Goal: Find specific page/section: Find specific page/section

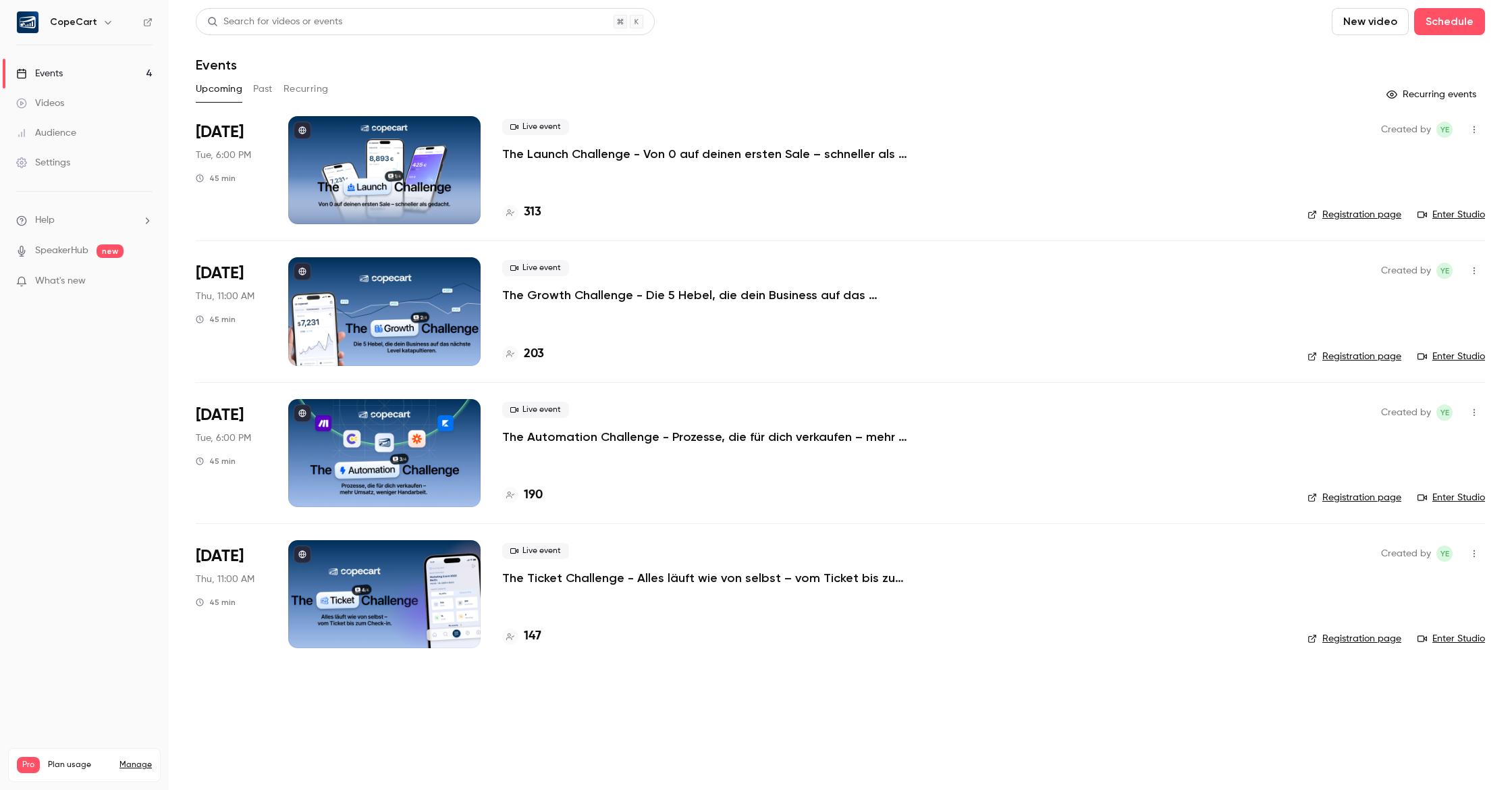
click at [73, 138] on div "Audience" at bounding box center [45, 133] width 60 height 14
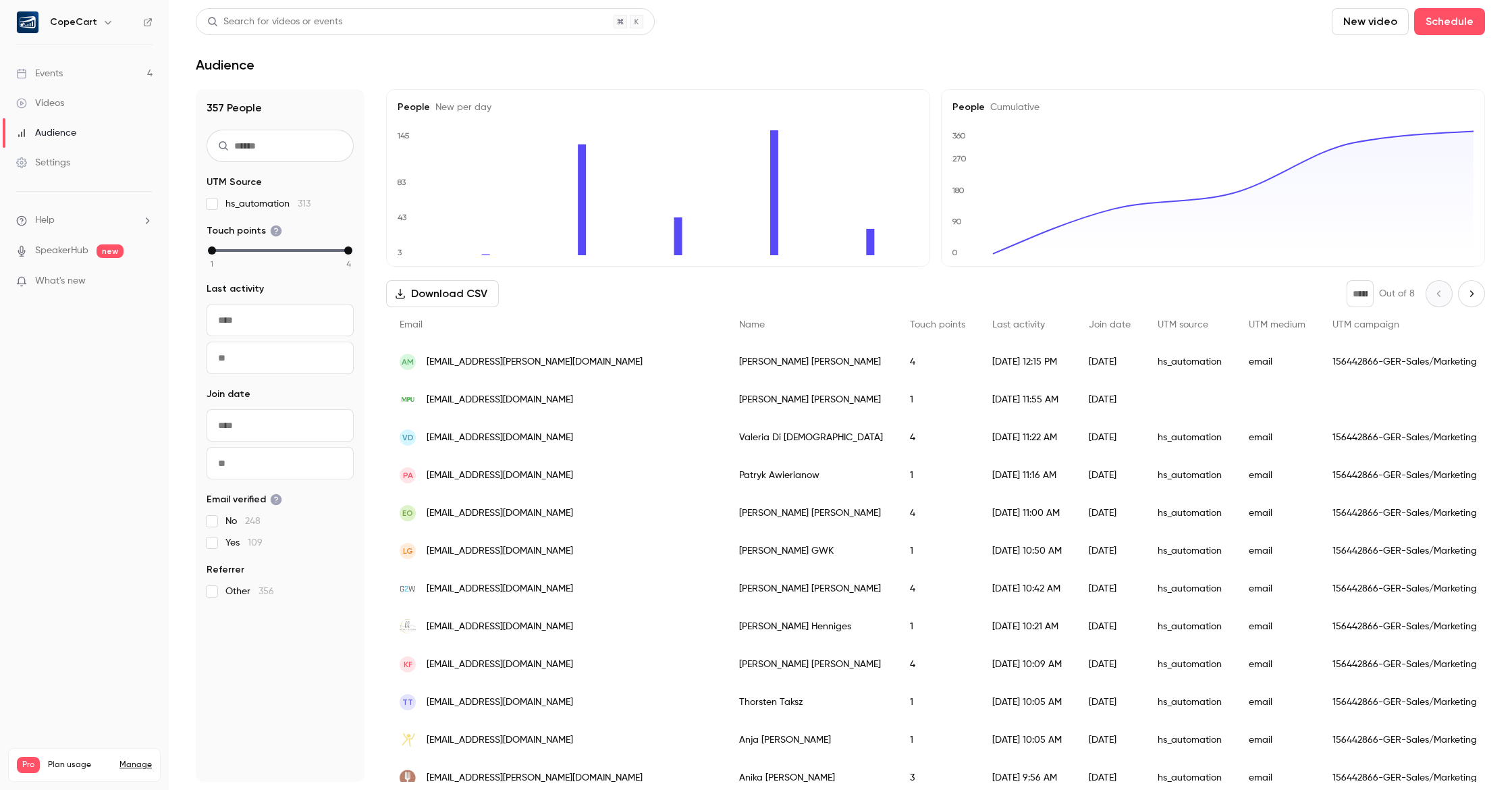
click at [252, 146] on input "text" at bounding box center [280, 145] width 147 height 33
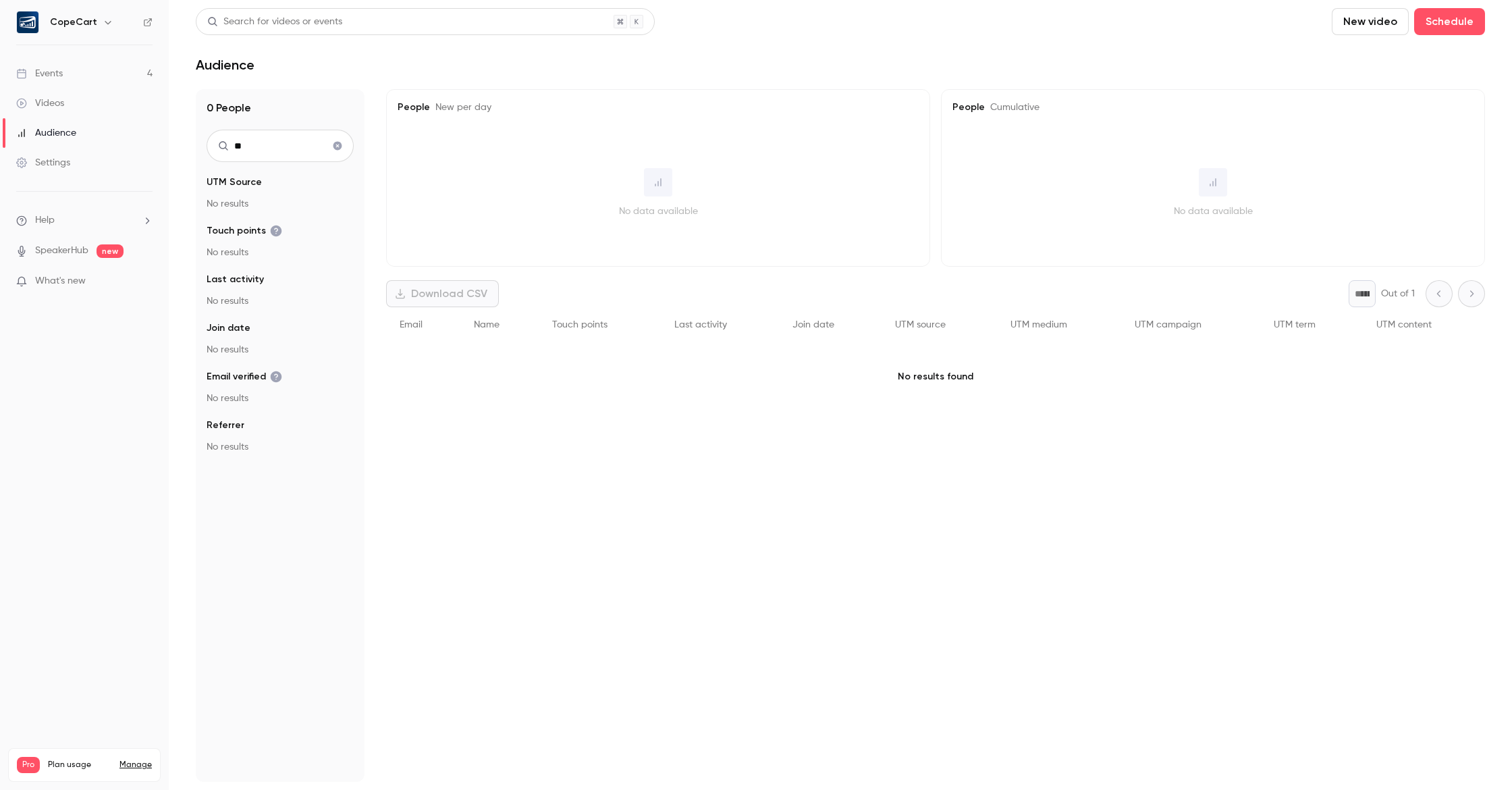
type input "*"
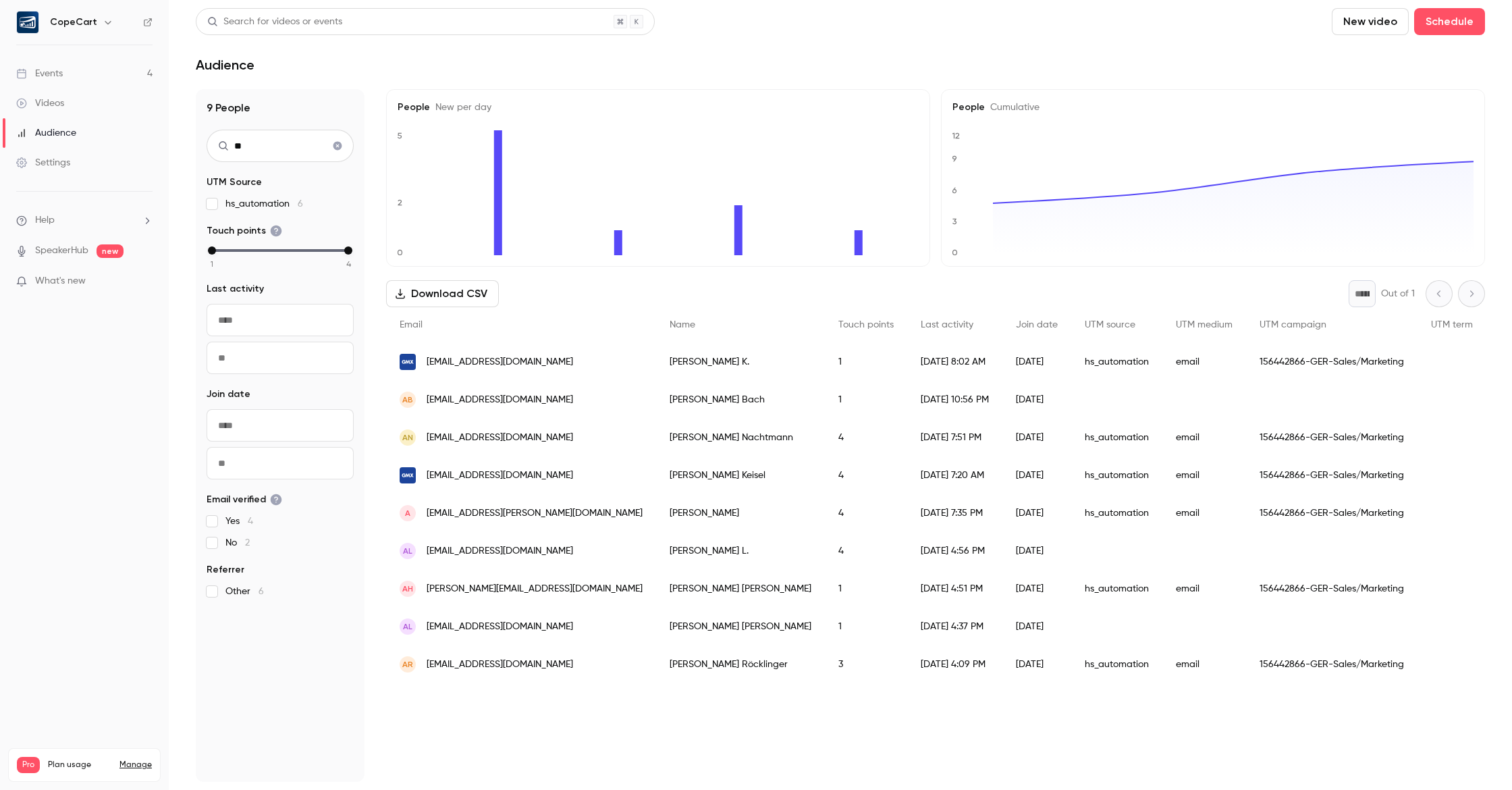
type input "*"
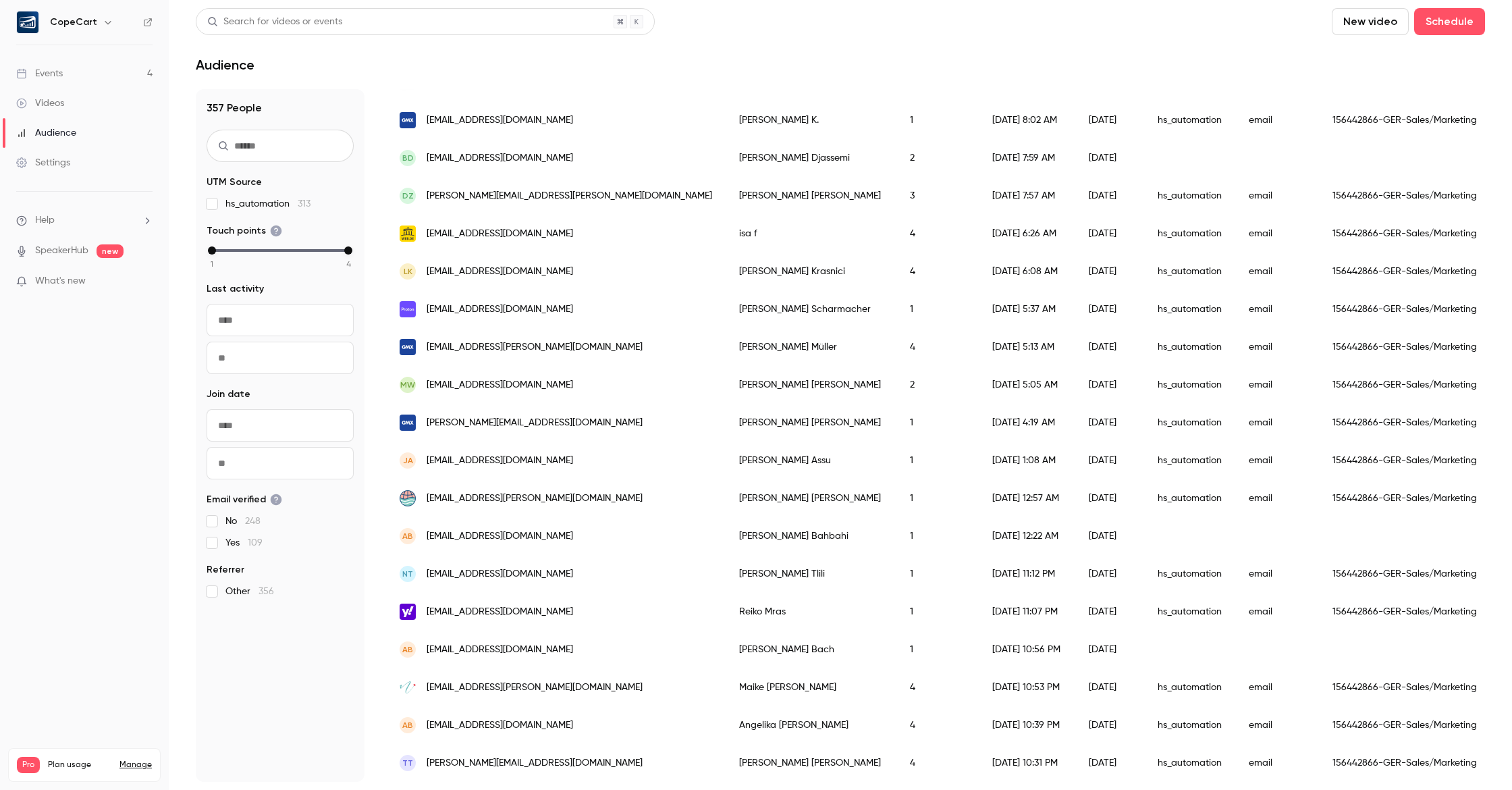
scroll to position [1226, 0]
click at [106, 75] on link "Events 4" at bounding box center [84, 73] width 169 height 30
